Goal: Information Seeking & Learning: Understand process/instructions

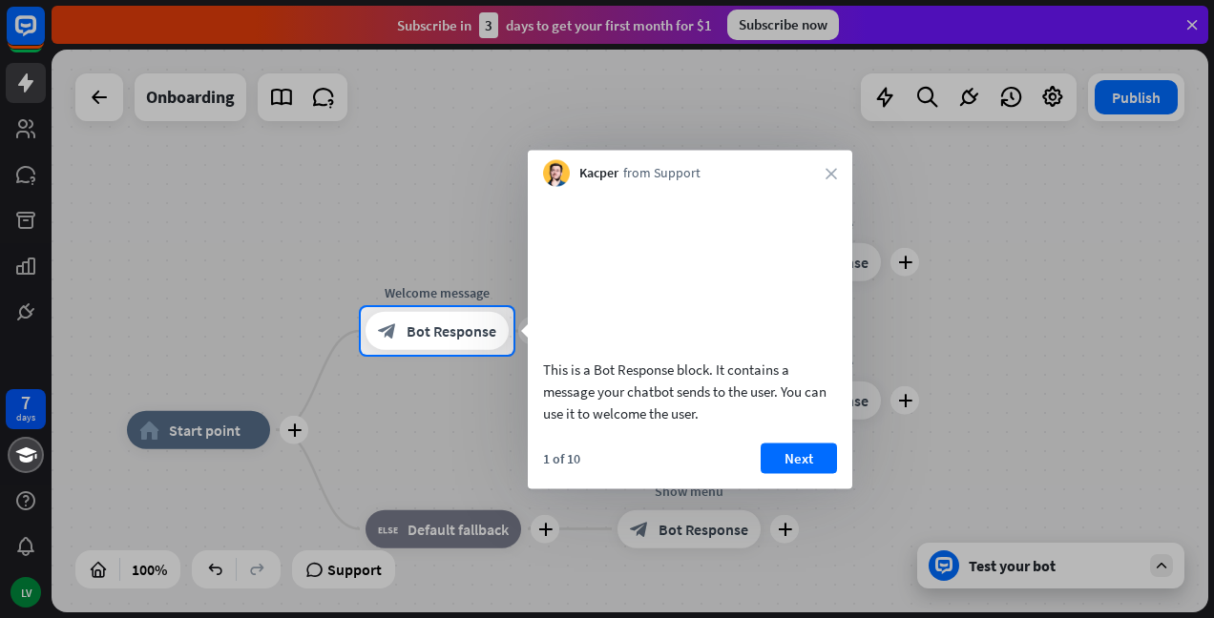
click at [784, 473] on button "Next" at bounding box center [798, 458] width 76 height 31
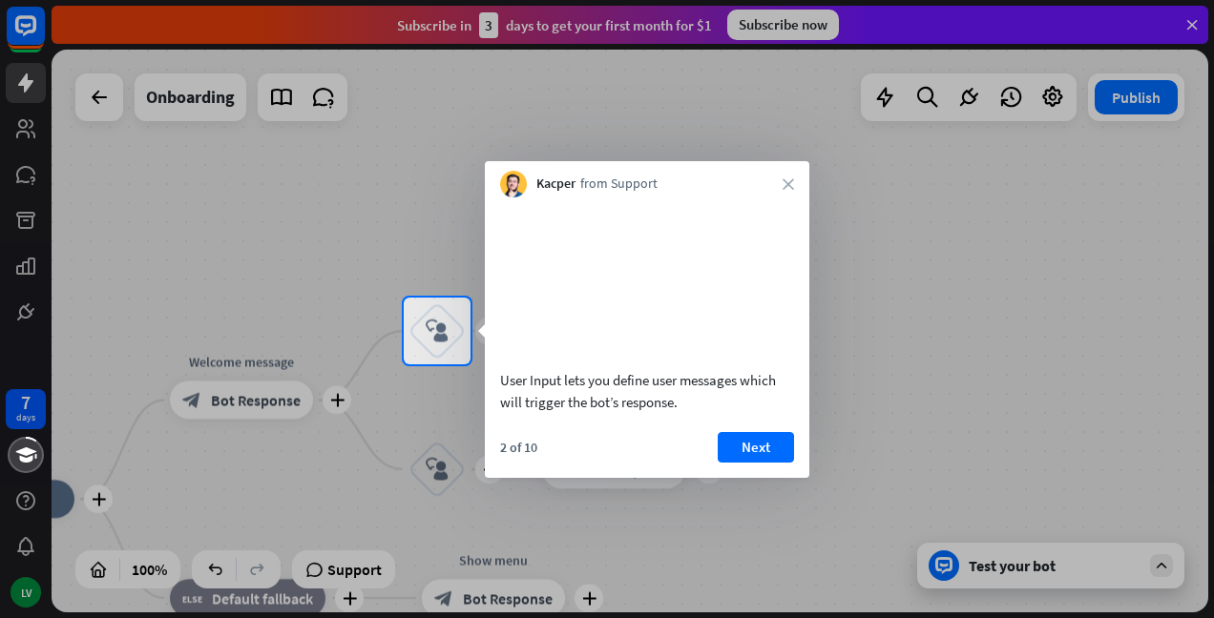
click at [752, 463] on button "Next" at bounding box center [756, 447] width 76 height 31
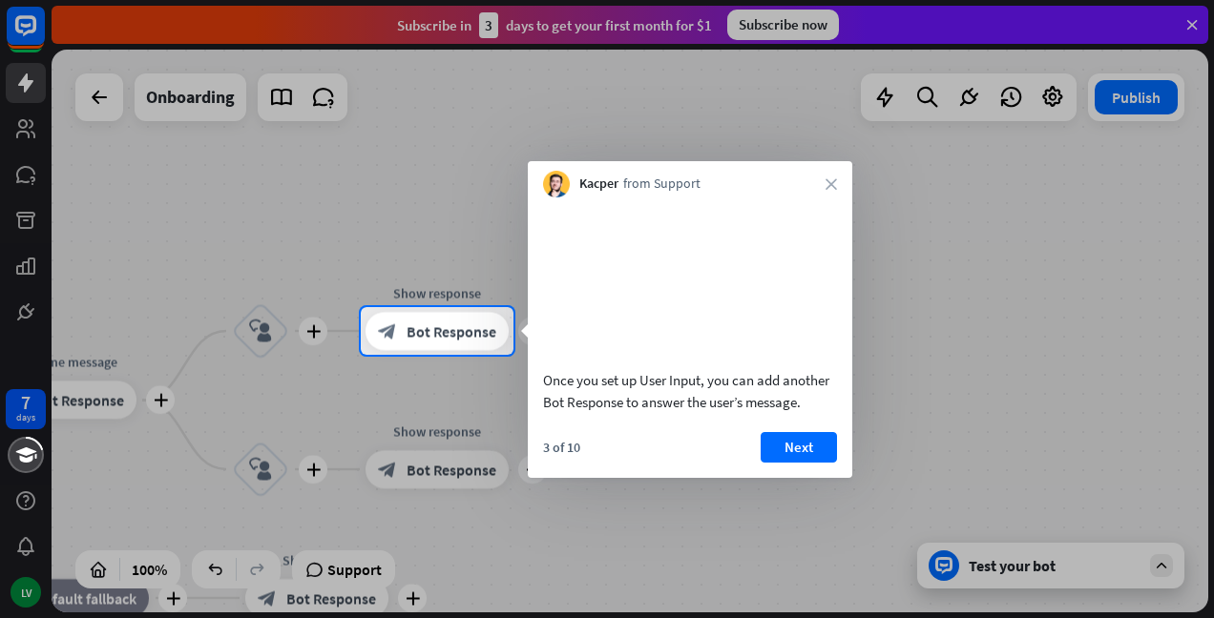
click at [784, 463] on button "Next" at bounding box center [798, 447] width 76 height 31
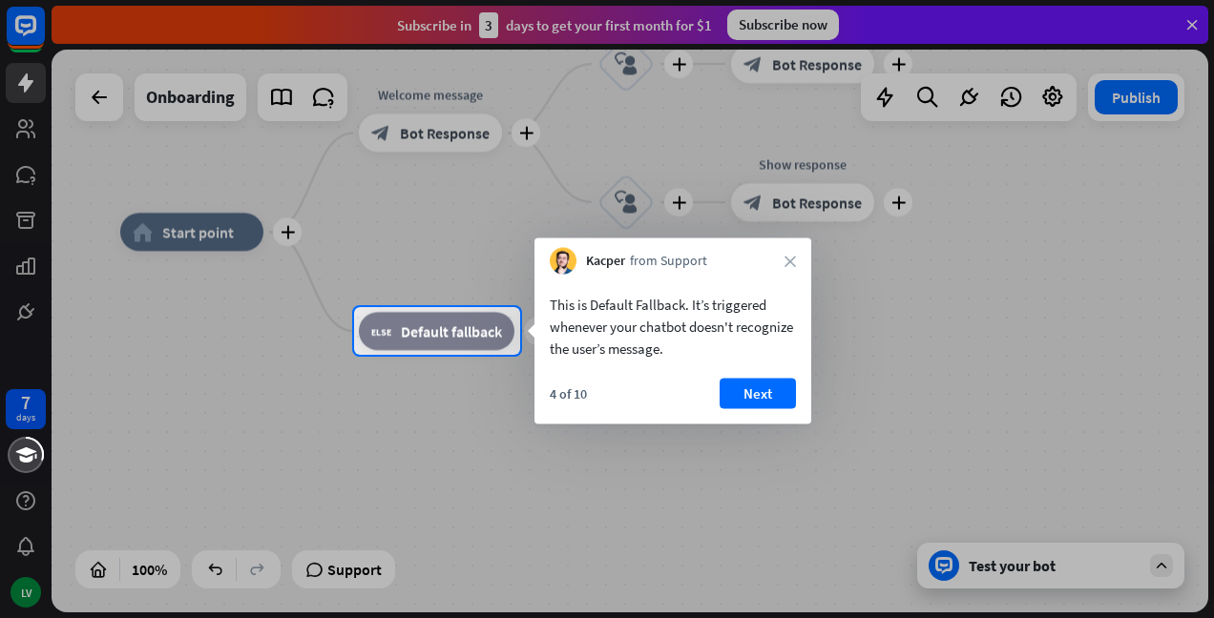
click at [738, 397] on button "Next" at bounding box center [757, 394] width 76 height 31
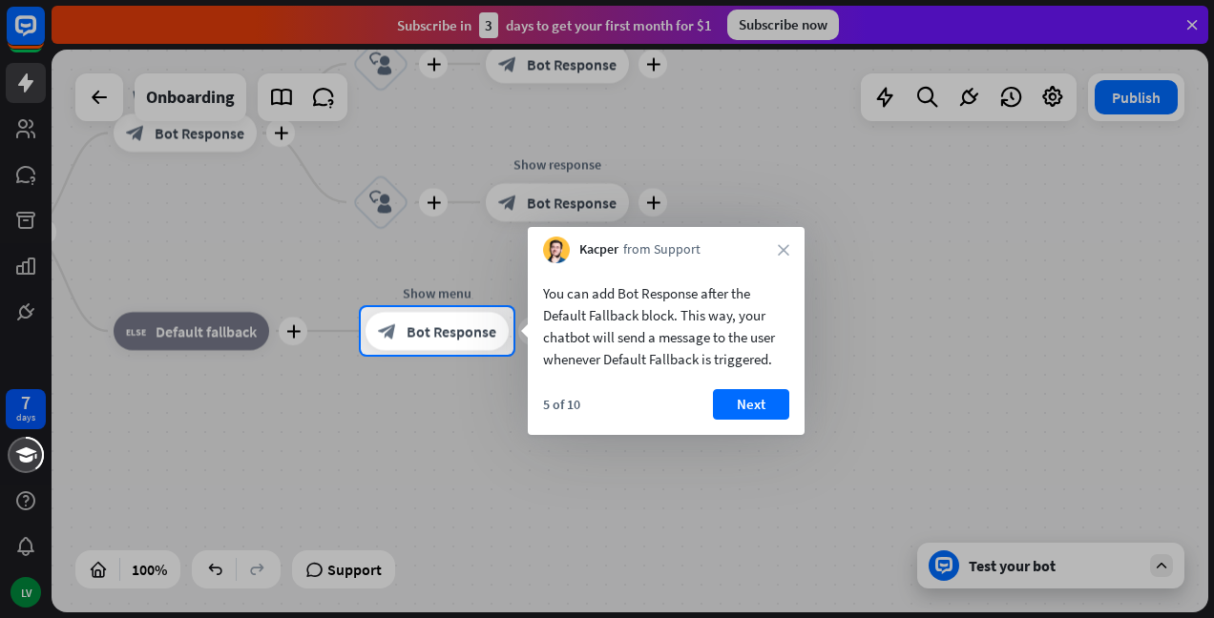
click at [738, 397] on button "Next" at bounding box center [751, 404] width 76 height 31
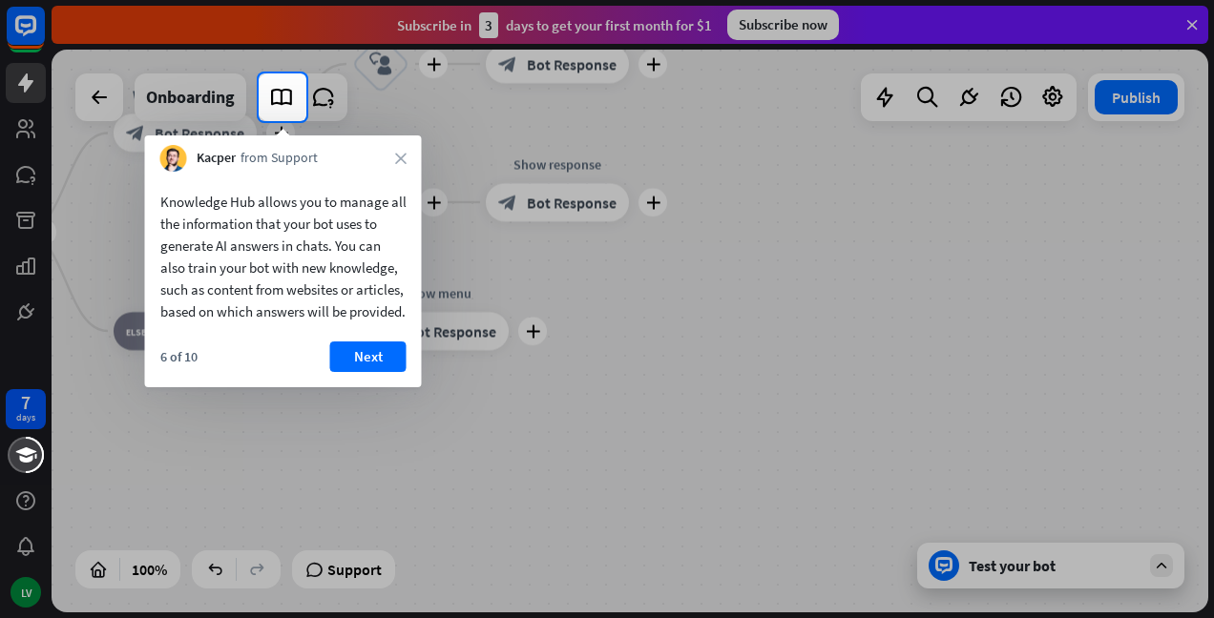
click at [391, 372] on button "Next" at bounding box center [368, 357] width 76 height 31
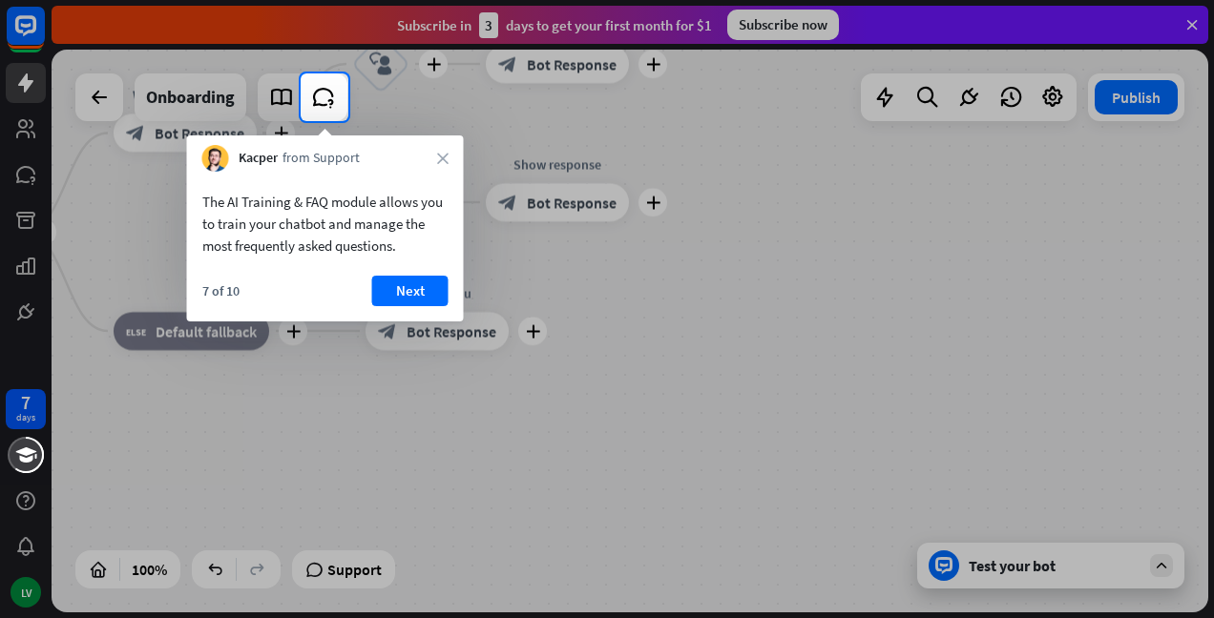
click at [413, 286] on button "Next" at bounding box center [410, 291] width 76 height 31
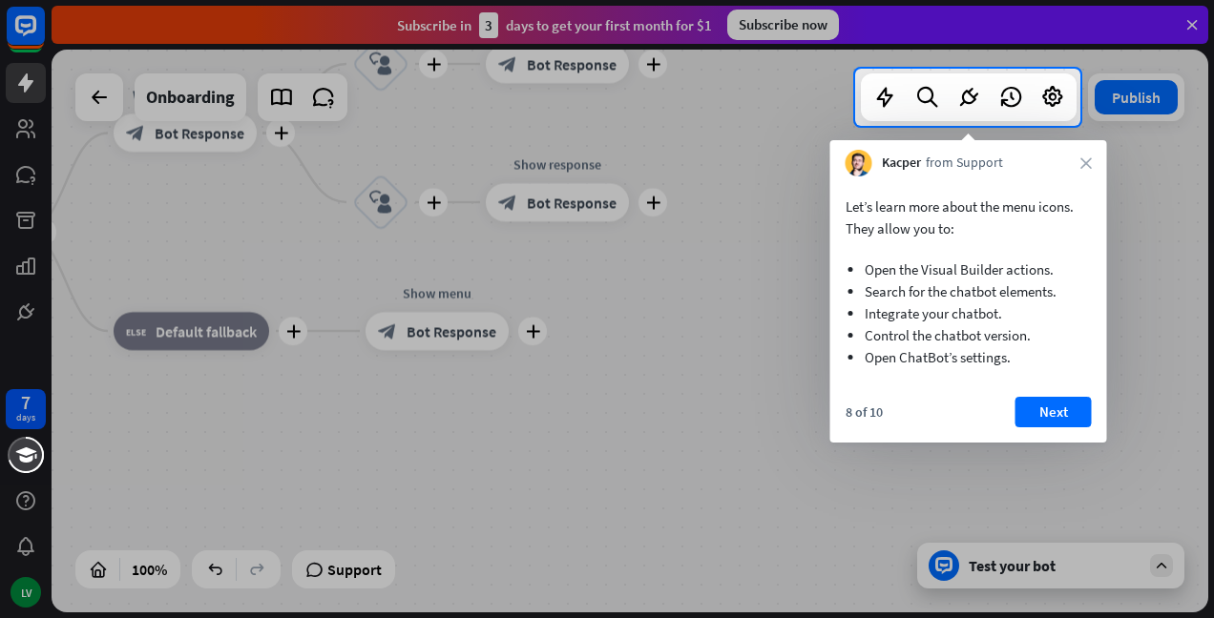
click at [1060, 410] on button "Next" at bounding box center [1053, 412] width 76 height 31
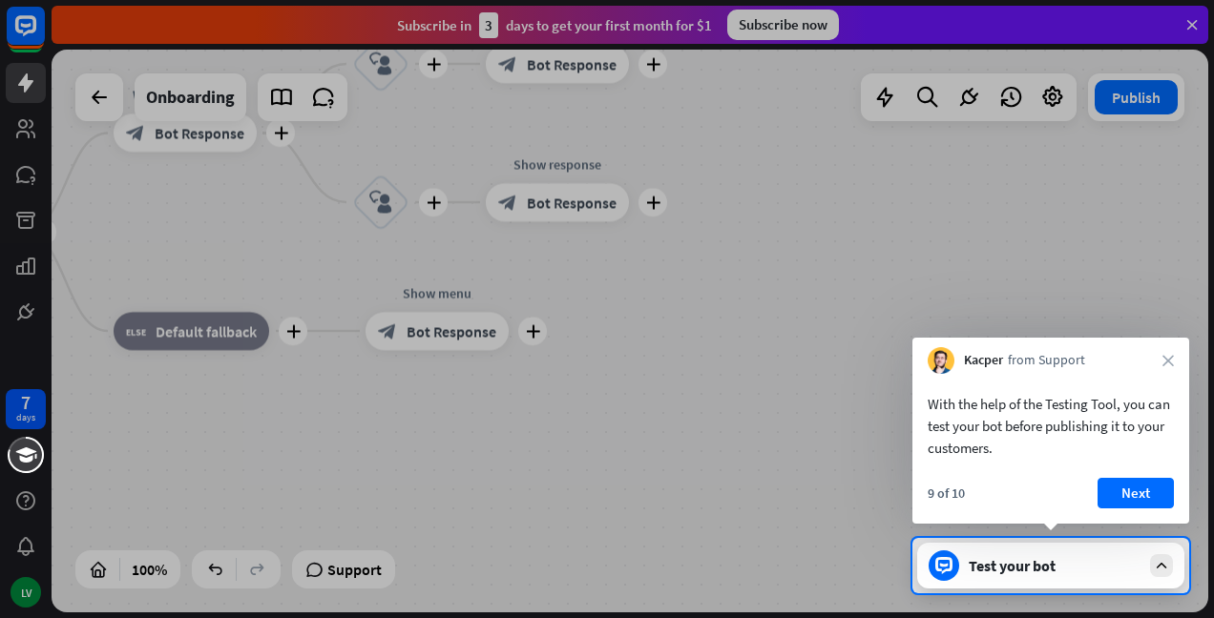
click at [1138, 483] on button "Next" at bounding box center [1135, 493] width 76 height 31
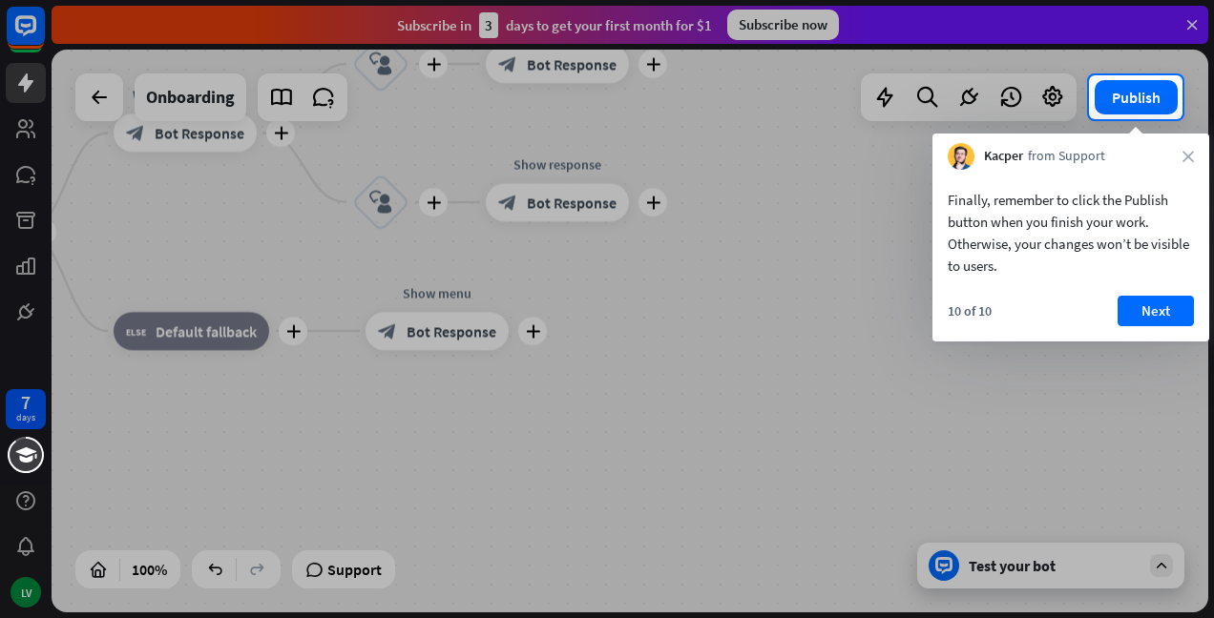
click at [1145, 304] on button "Next" at bounding box center [1155, 311] width 76 height 31
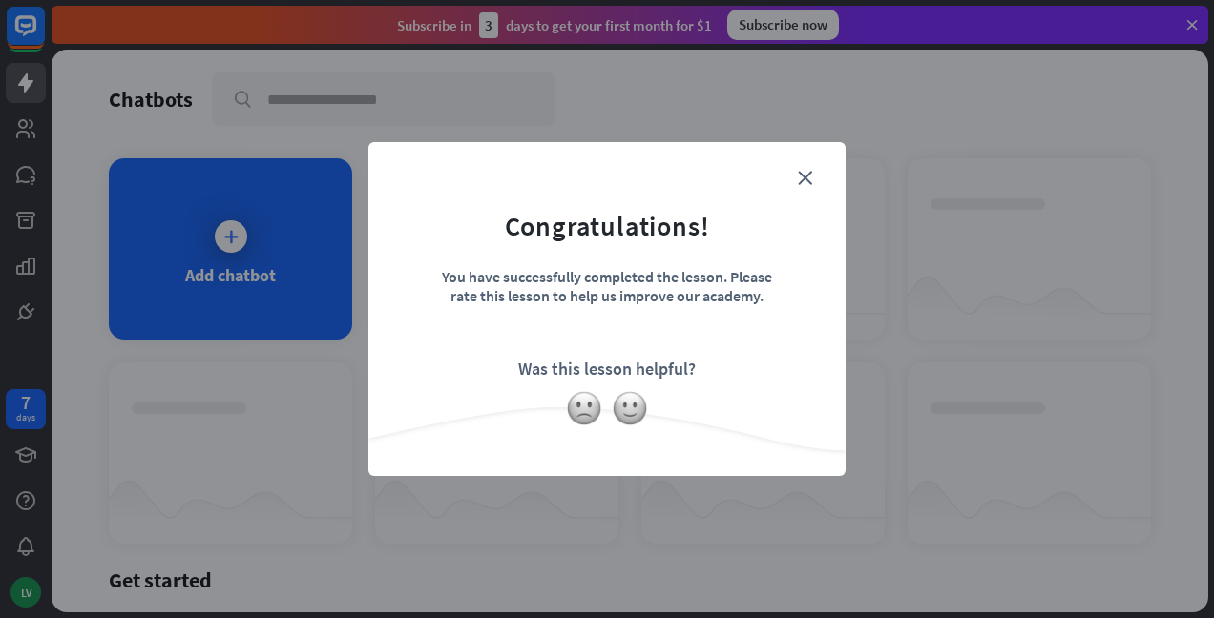
click at [808, 177] on icon "close" at bounding box center [805, 178] width 14 height 14
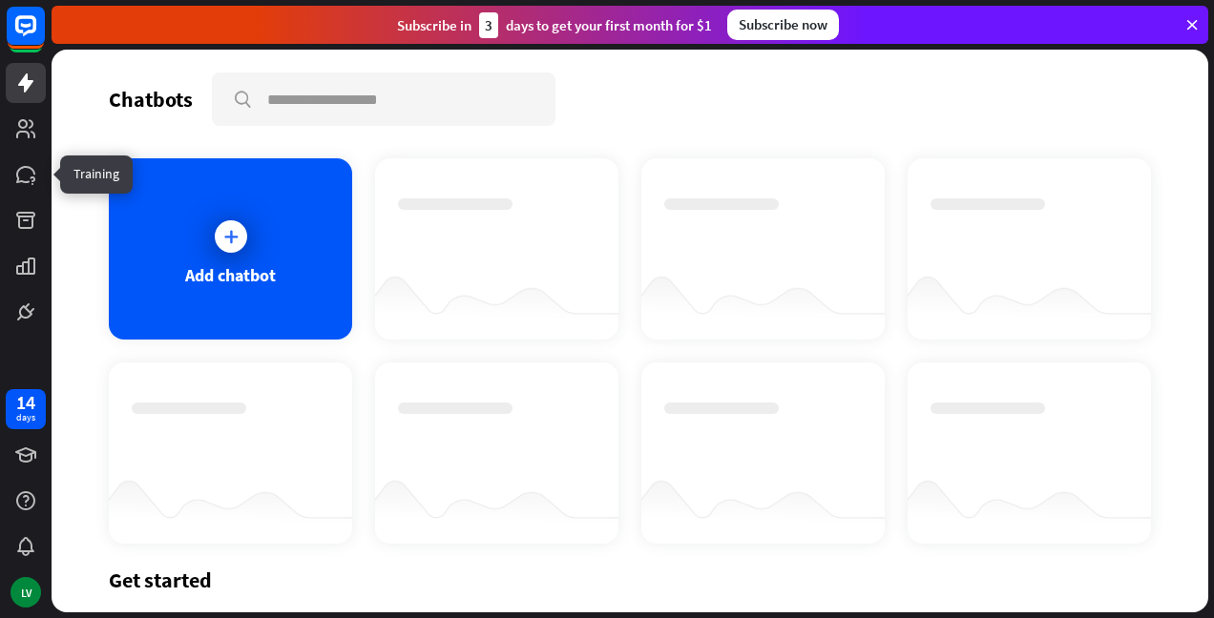
click at [10, 180] on link at bounding box center [26, 175] width 40 height 40
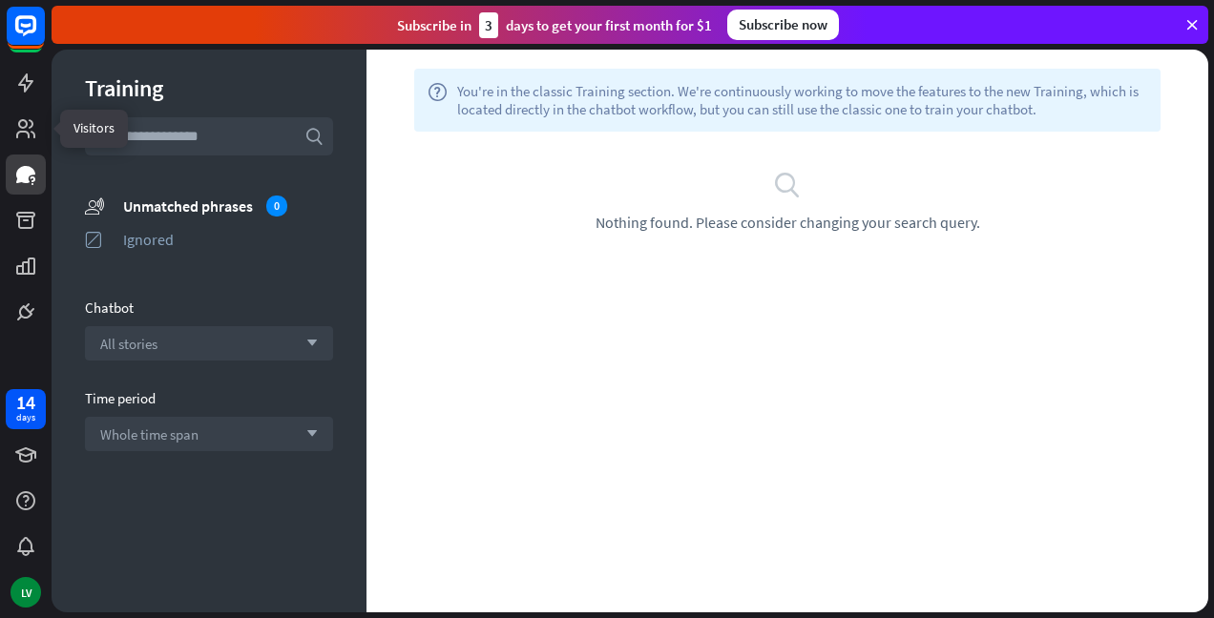
click at [0, 0] on icon at bounding box center [0, 0] width 0 height 0
